Goal: Task Accomplishment & Management: Manage account settings

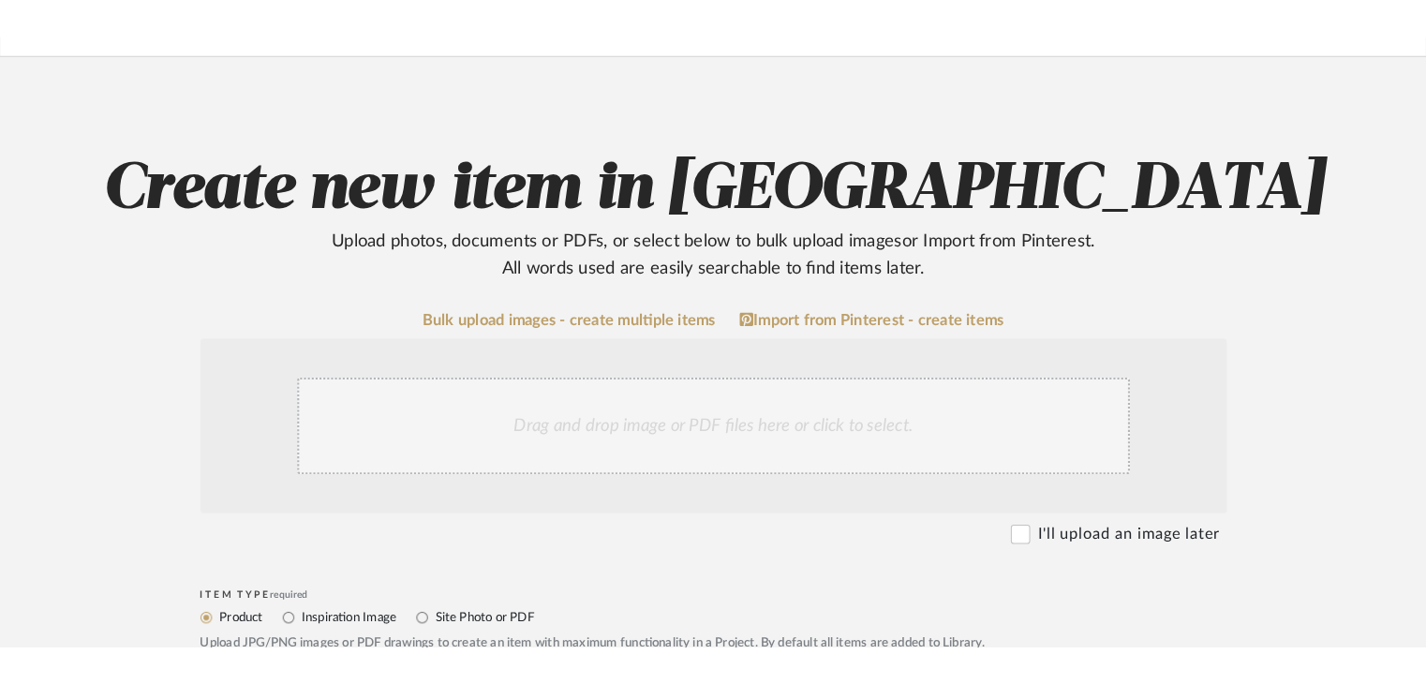
scroll to position [375, 0]
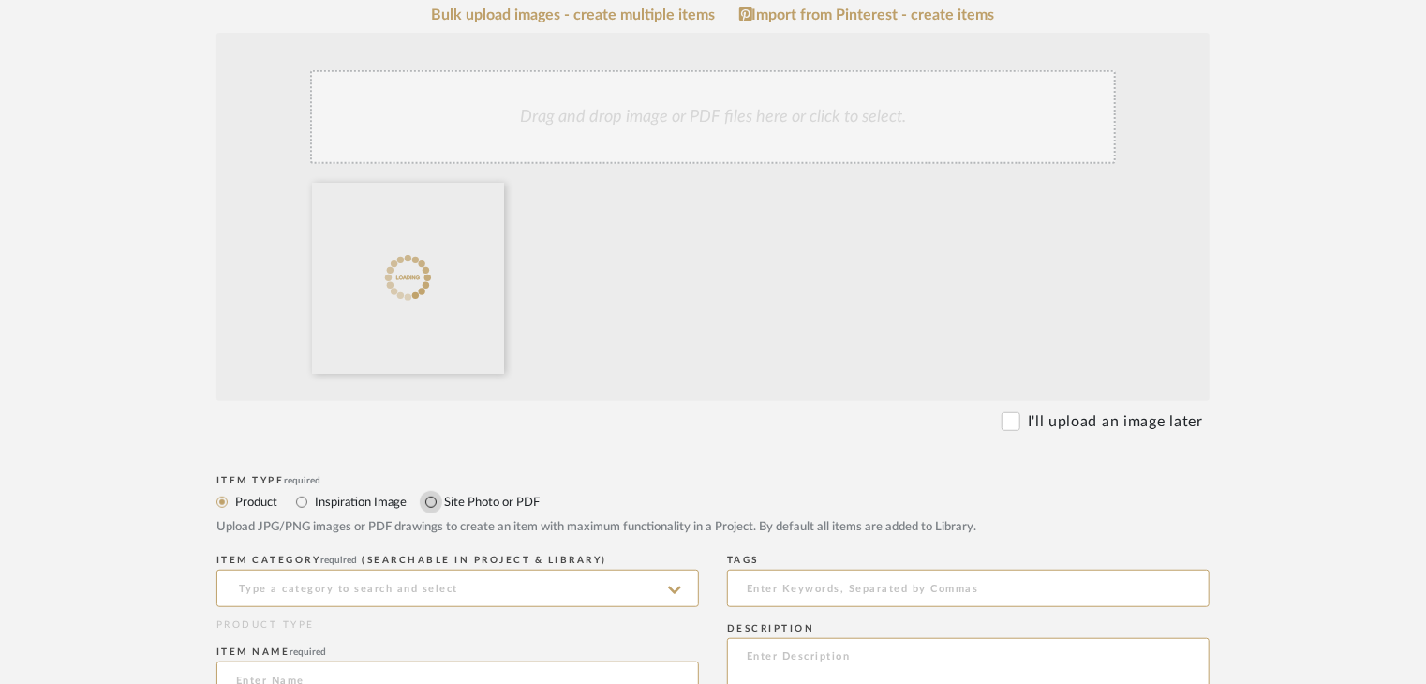
click at [431, 500] on input "Site Photo or PDF" at bounding box center [431, 502] width 22 height 22
radio input "true"
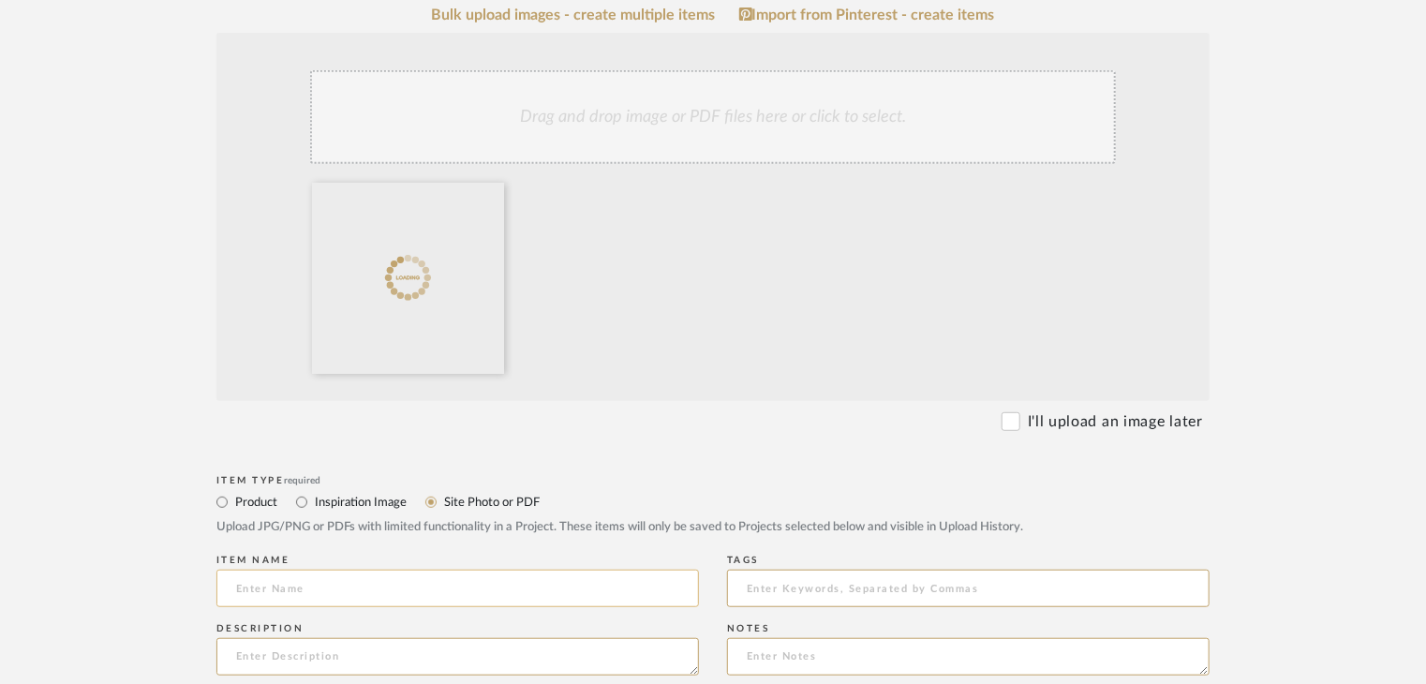
click at [491, 588] on input at bounding box center [457, 587] width 482 height 37
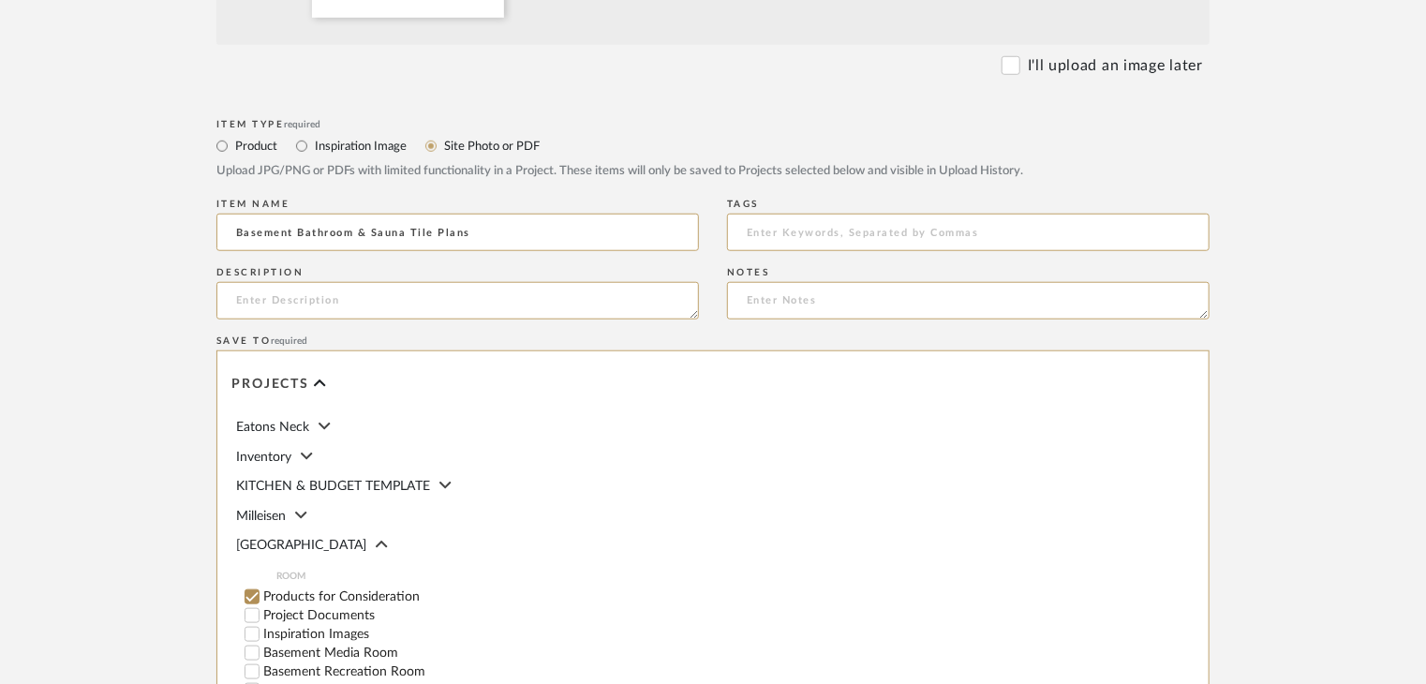
scroll to position [749, 0]
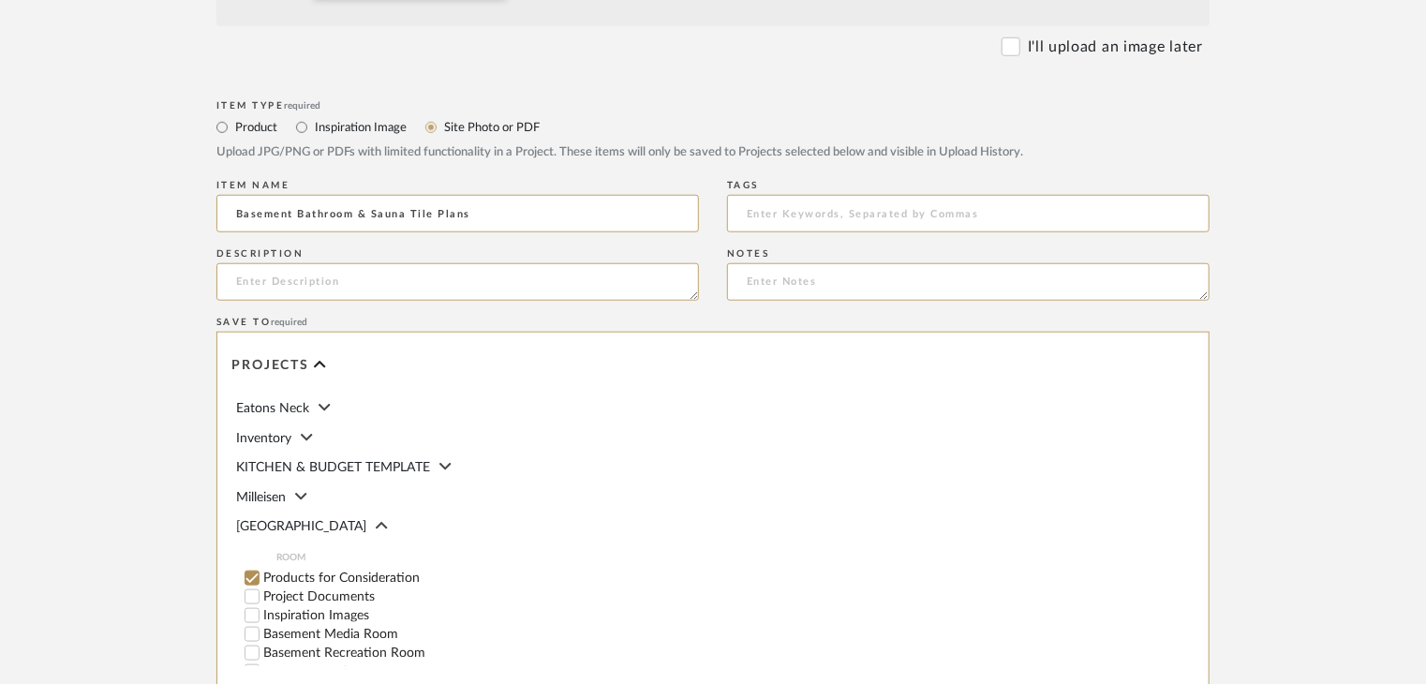
type input "Basement Bathroom & Sauna Tile Plans"
click at [294, 601] on label "Project Documents" at bounding box center [481, 596] width 436 height 13
click at [261, 601] on input "Project Documents" at bounding box center [252, 596] width 19 height 19
checkbox input "false"
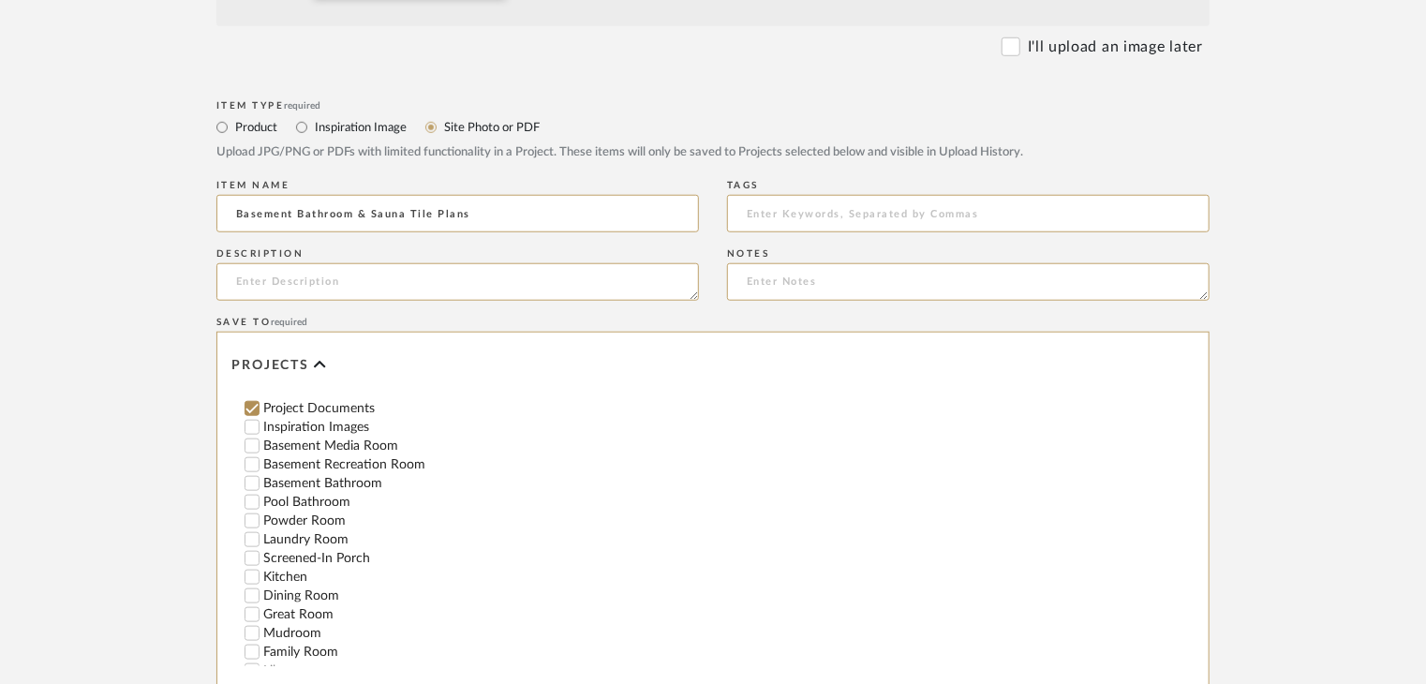
scroll to position [187, 0]
click at [318, 481] on label "Basement Bathroom" at bounding box center [481, 484] width 436 height 13
click at [261, 481] on input "Basement Bathroom" at bounding box center [252, 484] width 19 height 19
click at [310, 291] on textarea at bounding box center [457, 281] width 482 height 37
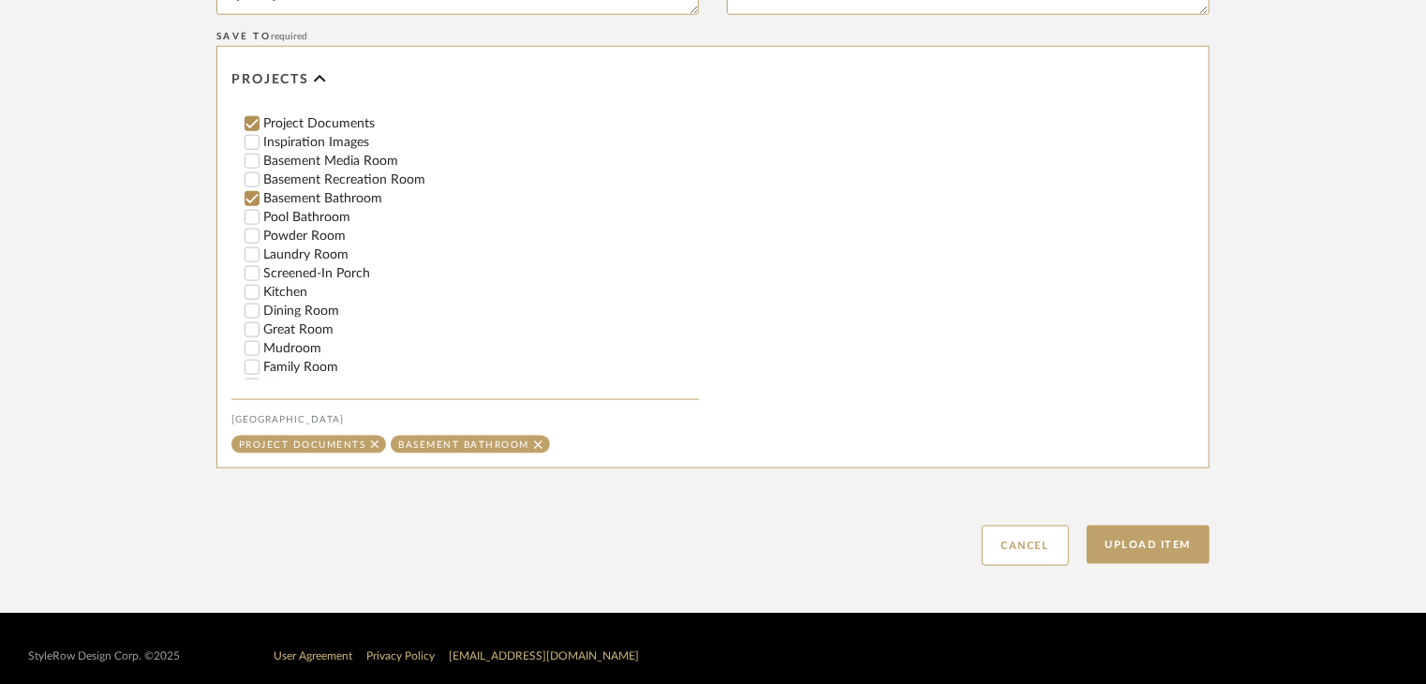
scroll to position [1049, 0]
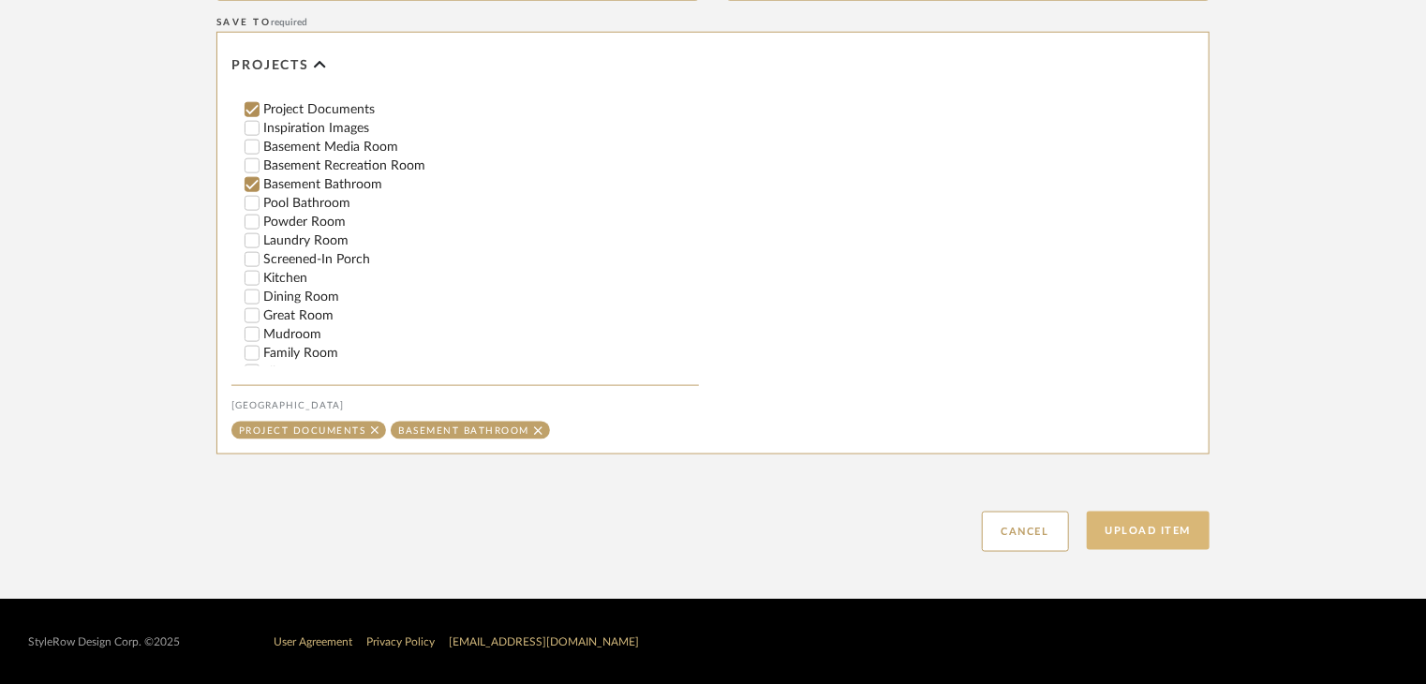
type textarea "[DATE]"
click at [1128, 524] on button "Upload Item" at bounding box center [1148, 530] width 124 height 38
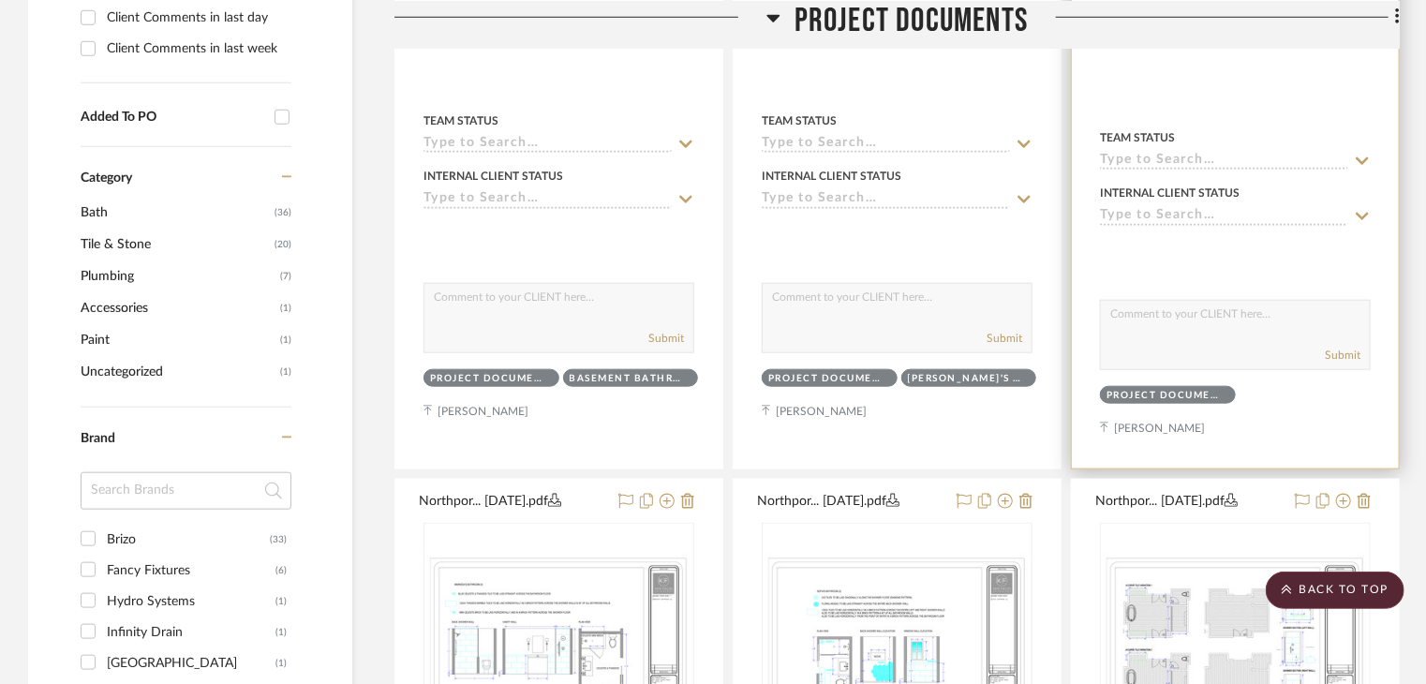
scroll to position [439, 0]
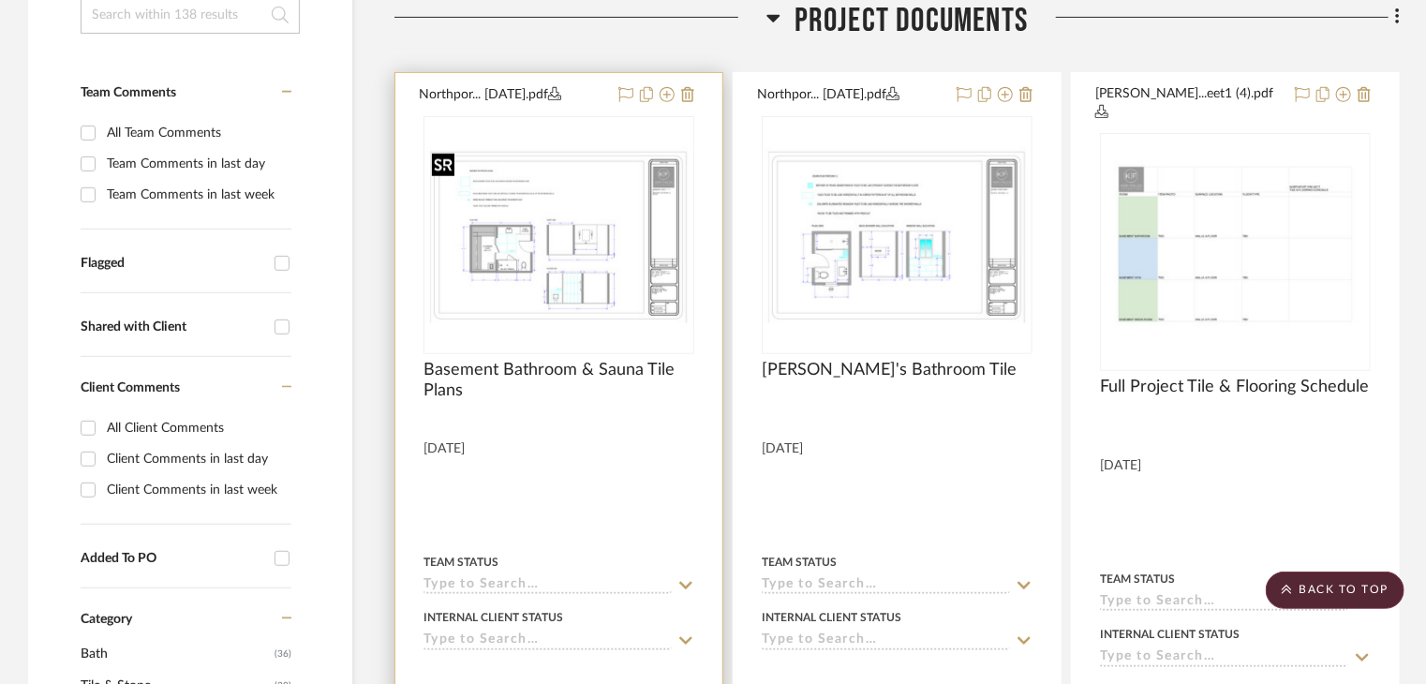
click at [637, 268] on img "0" at bounding box center [558, 235] width 267 height 178
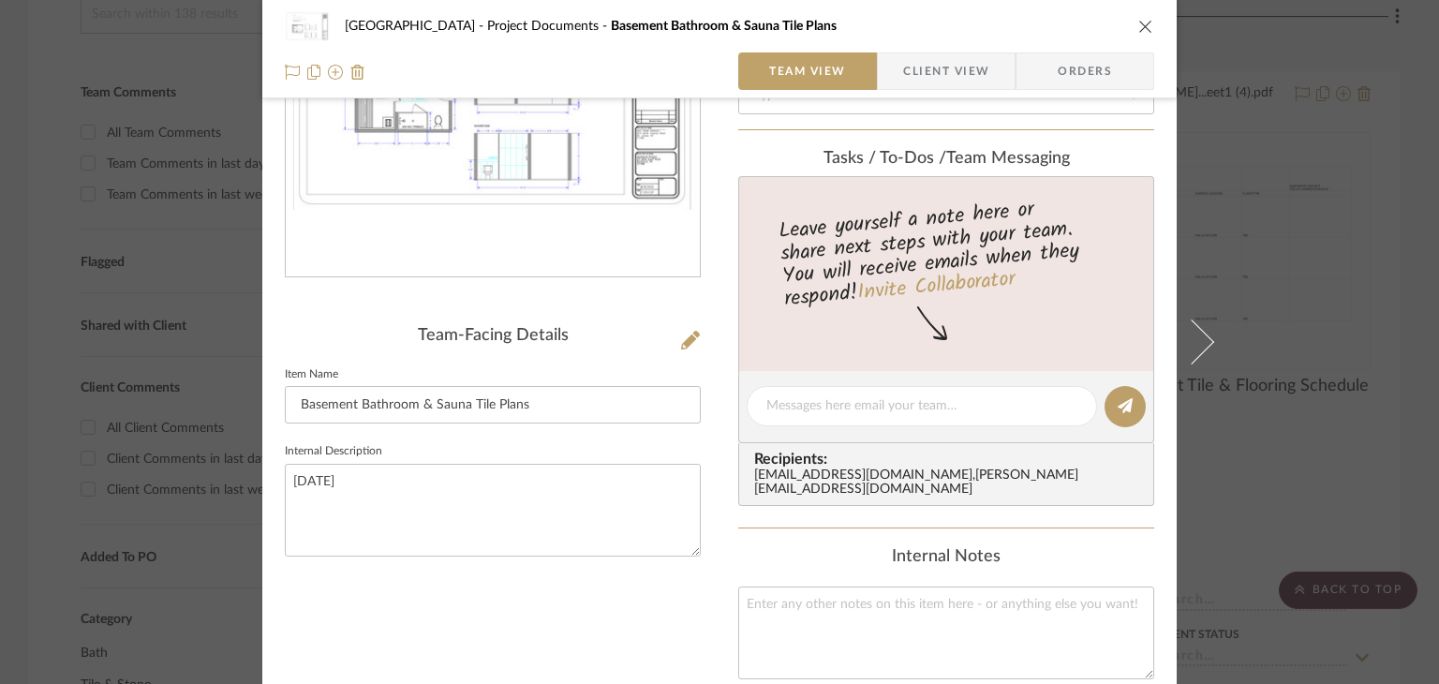
scroll to position [281, 0]
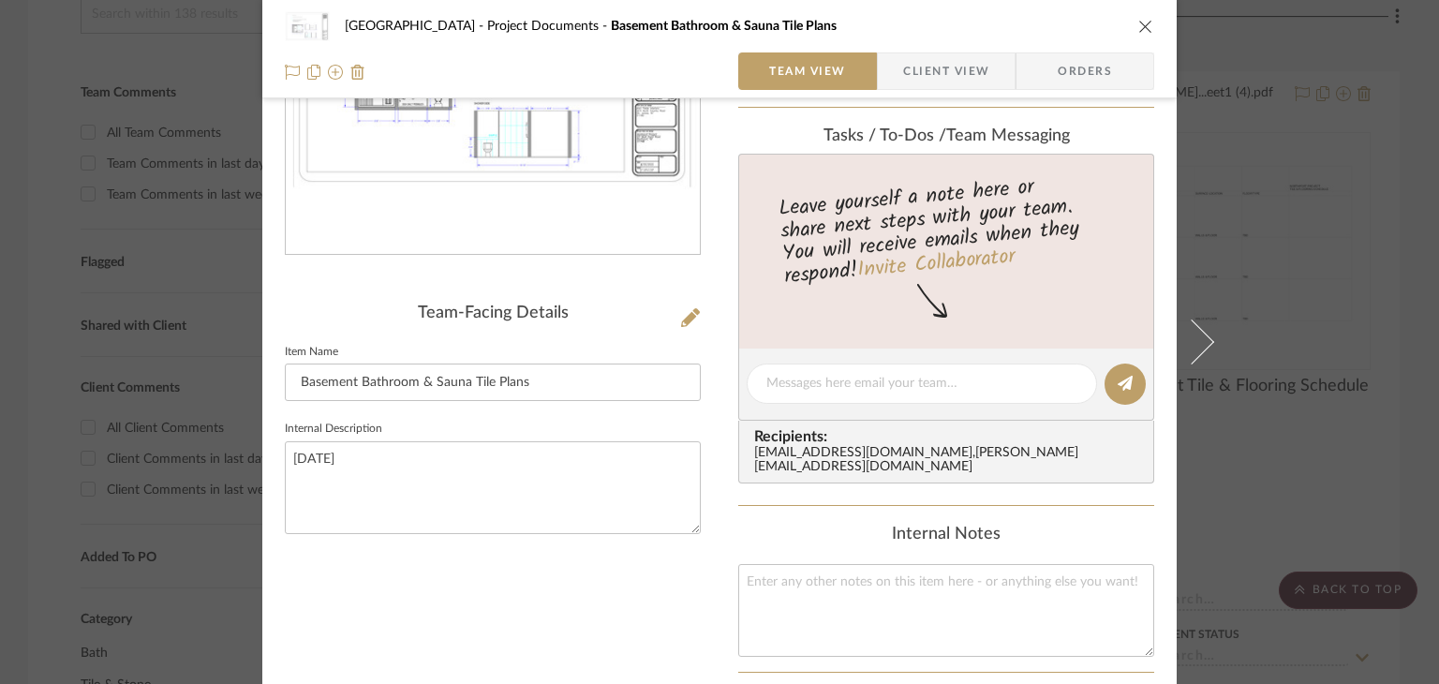
click at [1261, 392] on div "Northport Project Documents Basement Bathroom & Sauna Tile Plans Team View Clie…" at bounding box center [719, 342] width 1439 height 684
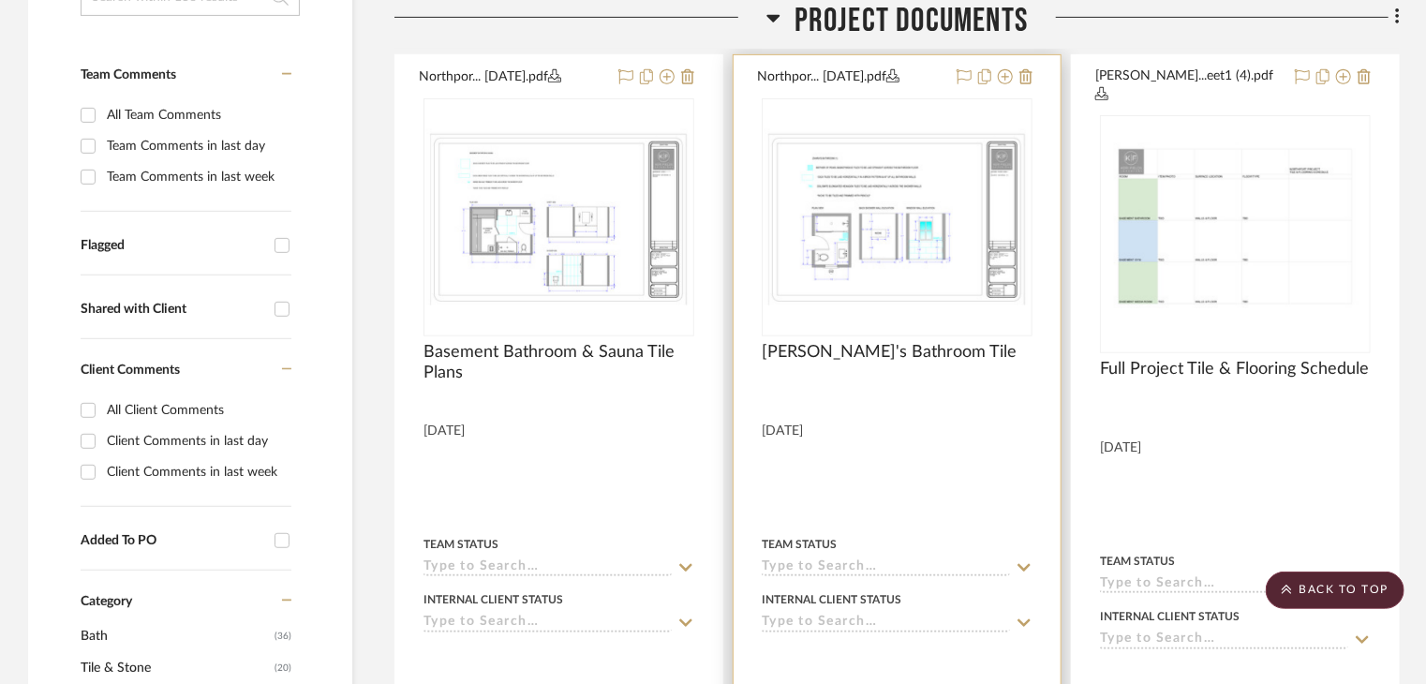
scroll to position [158, 0]
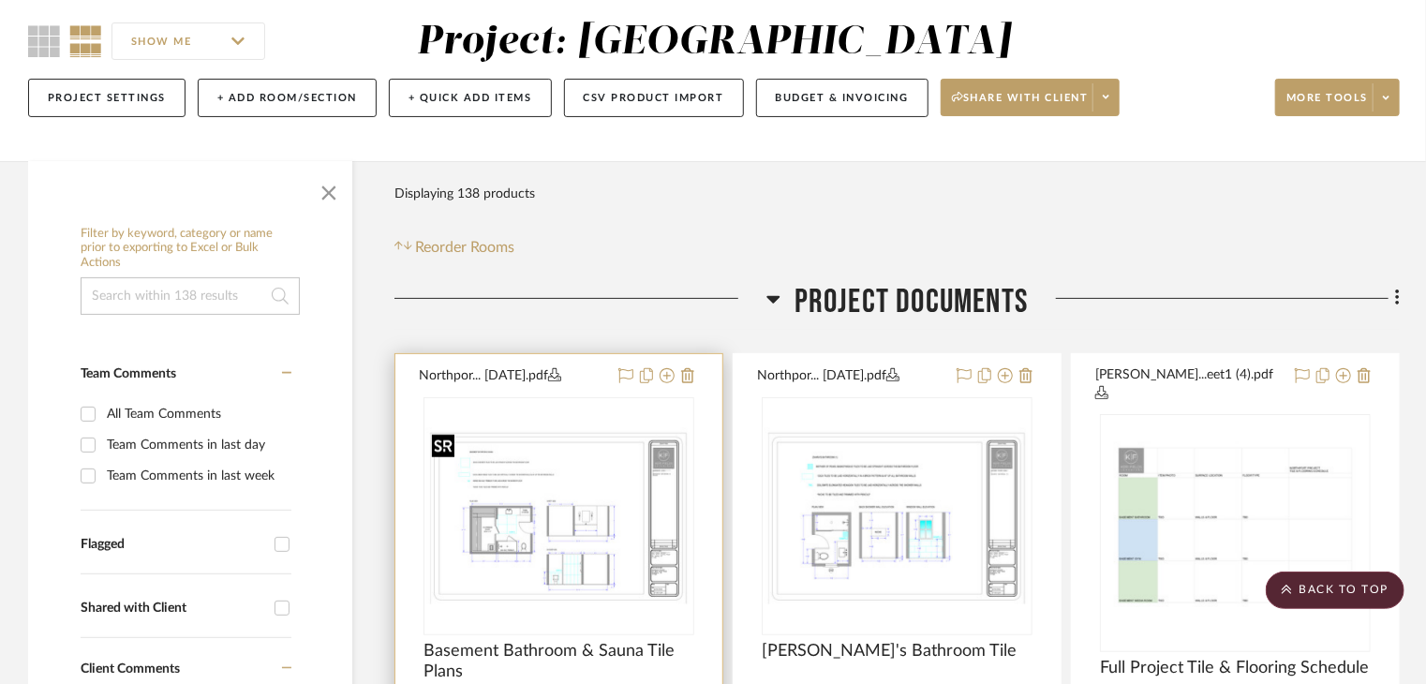
click at [590, 467] on img "0" at bounding box center [558, 516] width 267 height 178
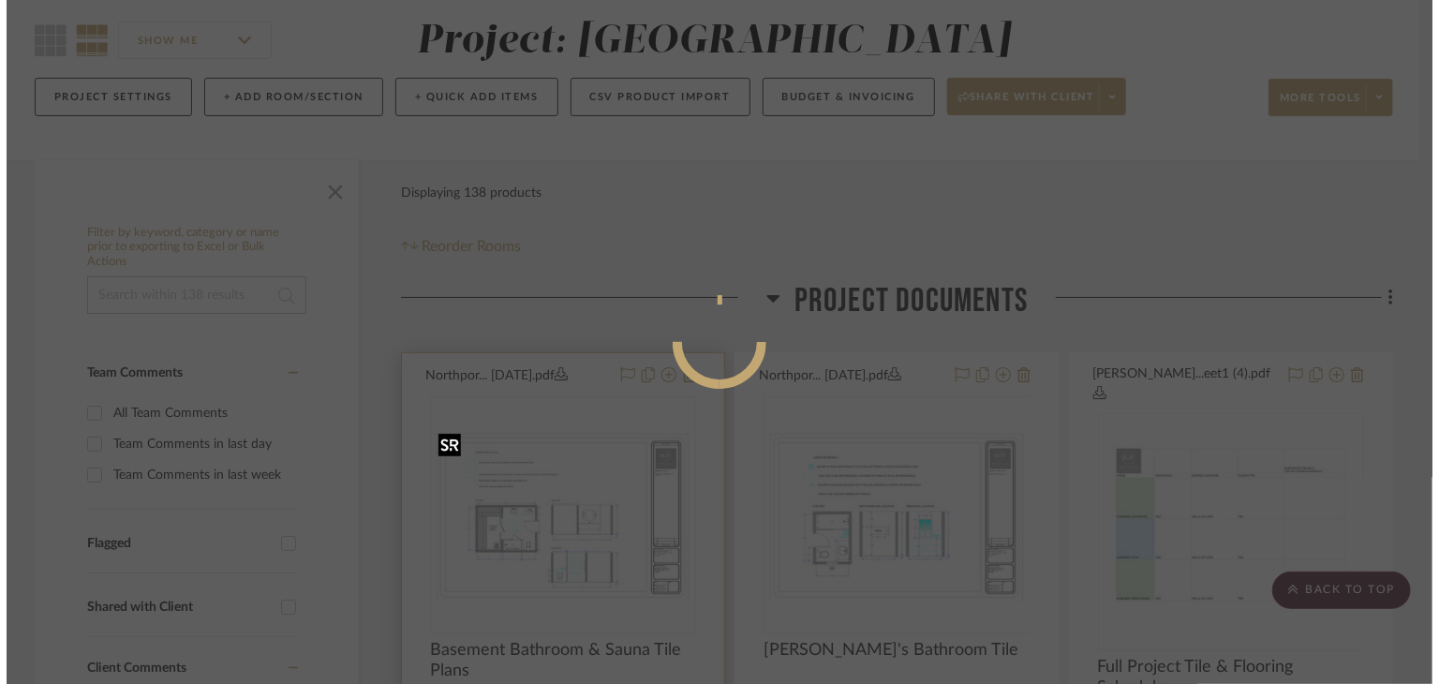
scroll to position [0, 0]
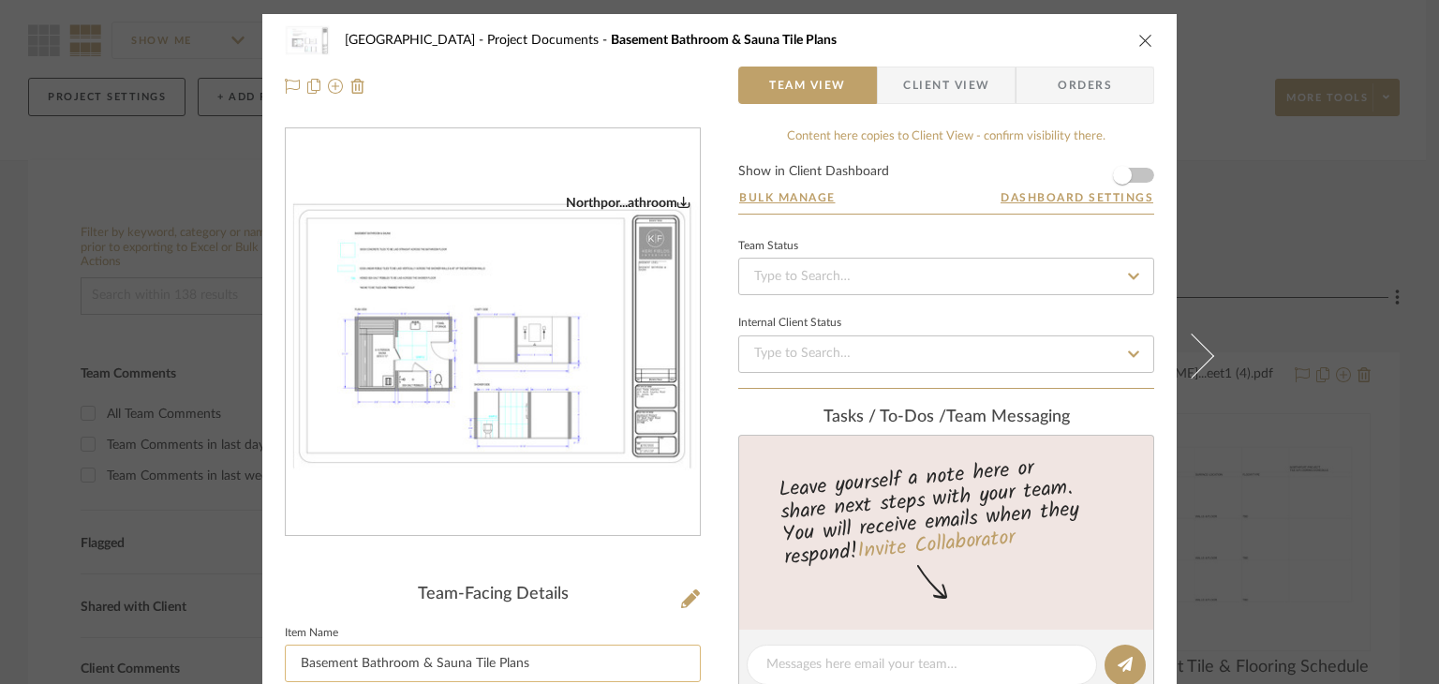
click at [554, 664] on input "Basement Bathroom & Sauna Tile Plans" at bounding box center [493, 662] width 416 height 37
type input "Basement Bathroom & Sauna Tile"
click at [1140, 38] on icon "close" at bounding box center [1145, 40] width 15 height 15
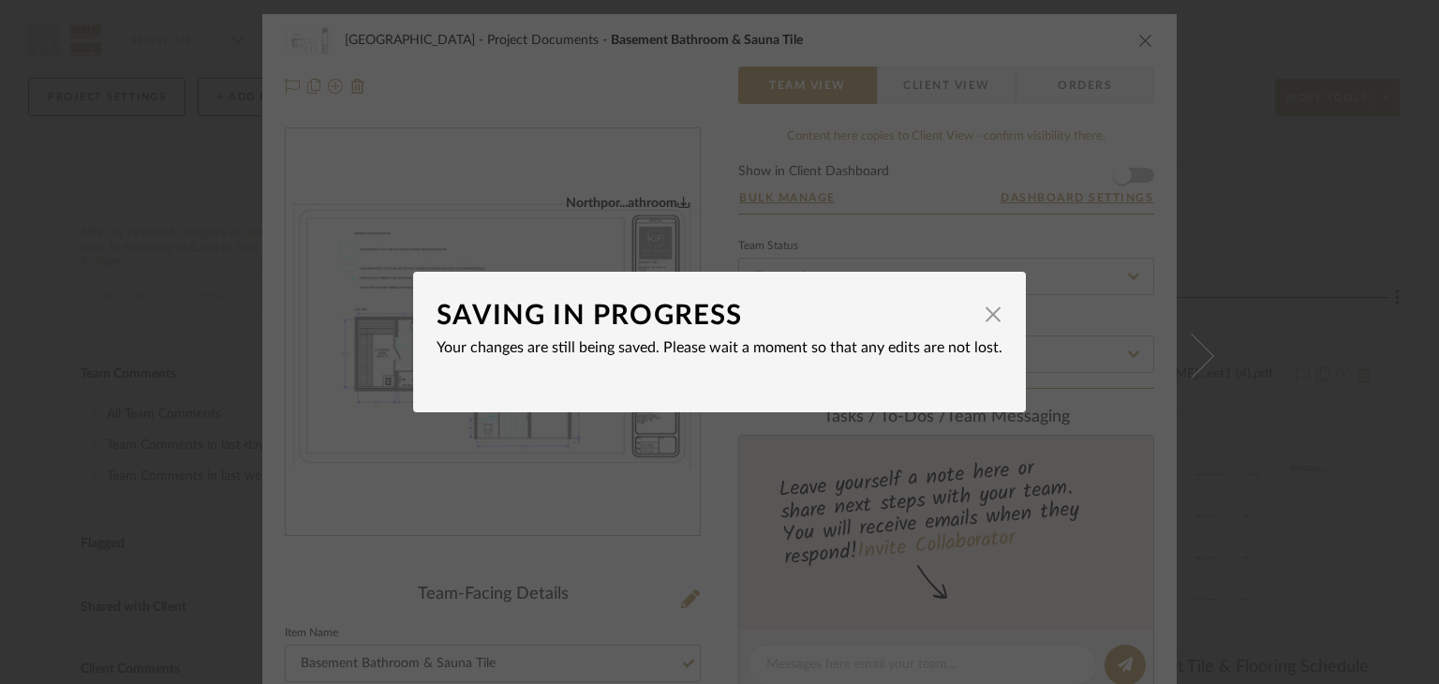
click at [1336, 550] on div "SAVING IN PROGRESS × Your changes are still being saved. Please wait a moment s…" at bounding box center [719, 342] width 1439 height 684
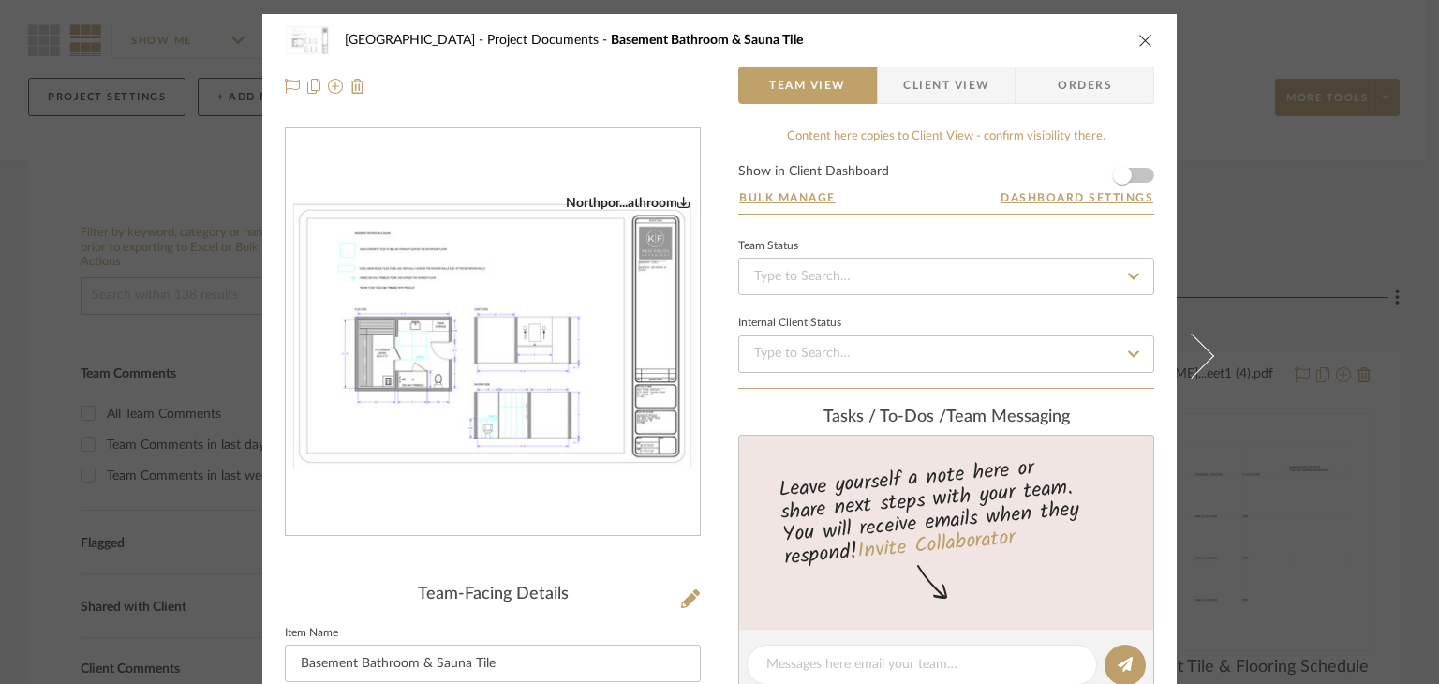
click at [1139, 50] on div "Northport Project Documents Basement Bathroom & Sauna Tile" at bounding box center [719, 40] width 869 height 37
click at [1139, 46] on icon "close" at bounding box center [1145, 40] width 15 height 15
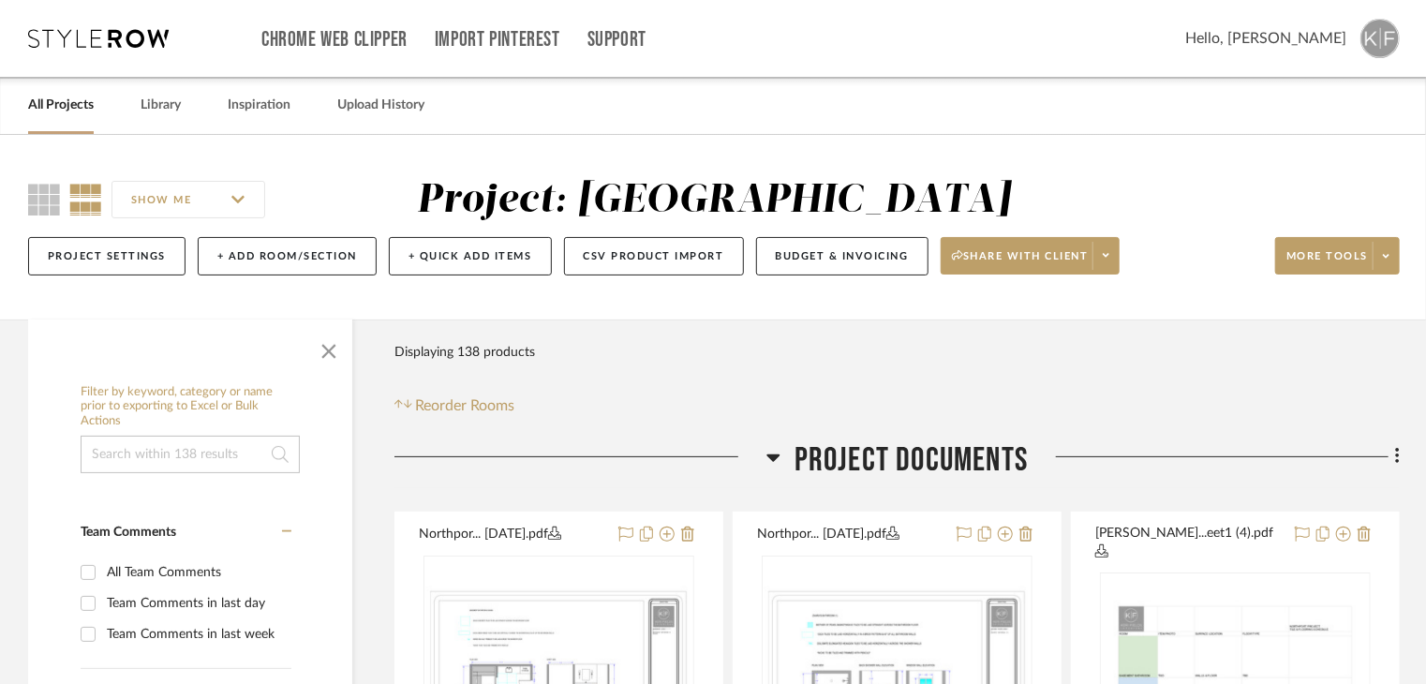
click at [1375, 45] on img at bounding box center [1379, 38] width 39 height 39
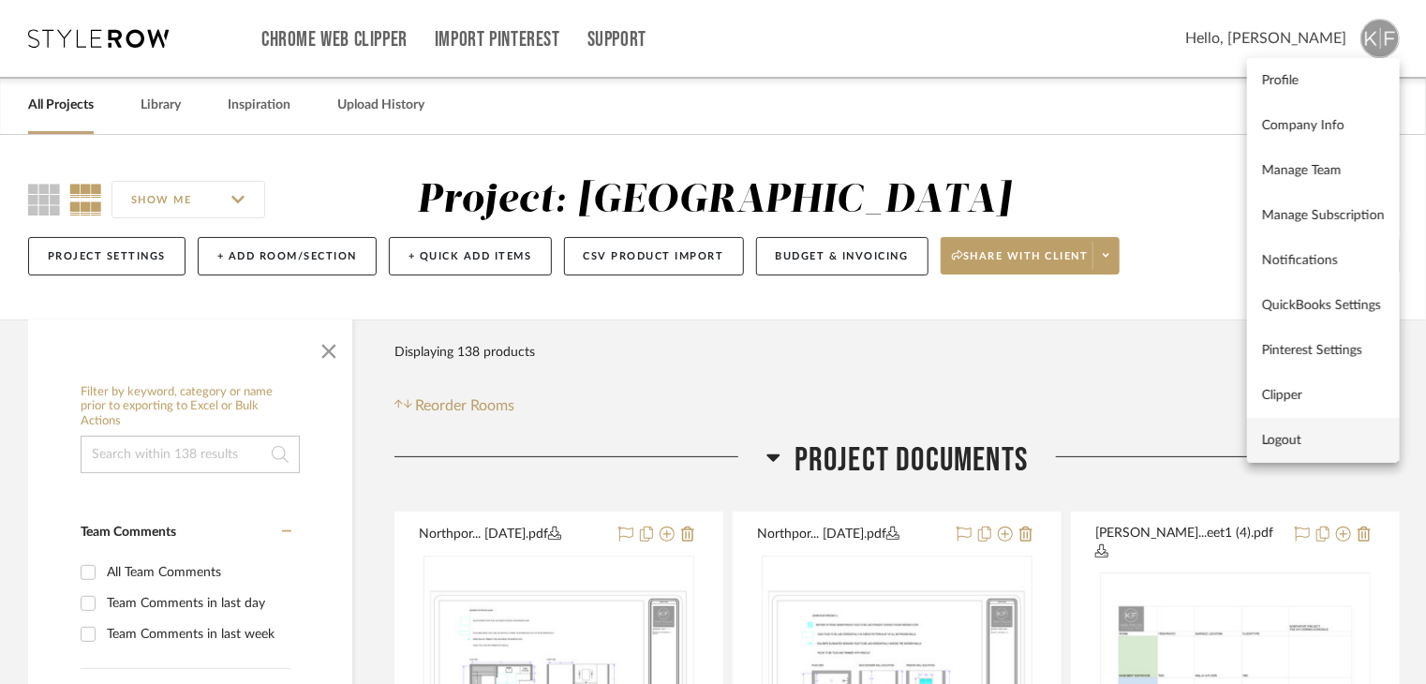
click at [1314, 438] on span "Logout" at bounding box center [1323, 441] width 123 height 16
